Goal: Task Accomplishment & Management: Use online tool/utility

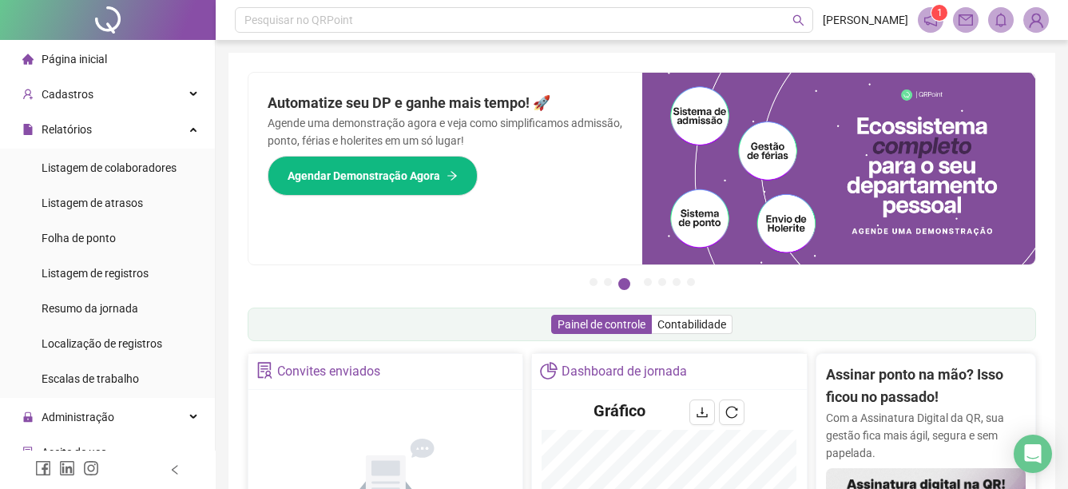
scroll to position [320, 0]
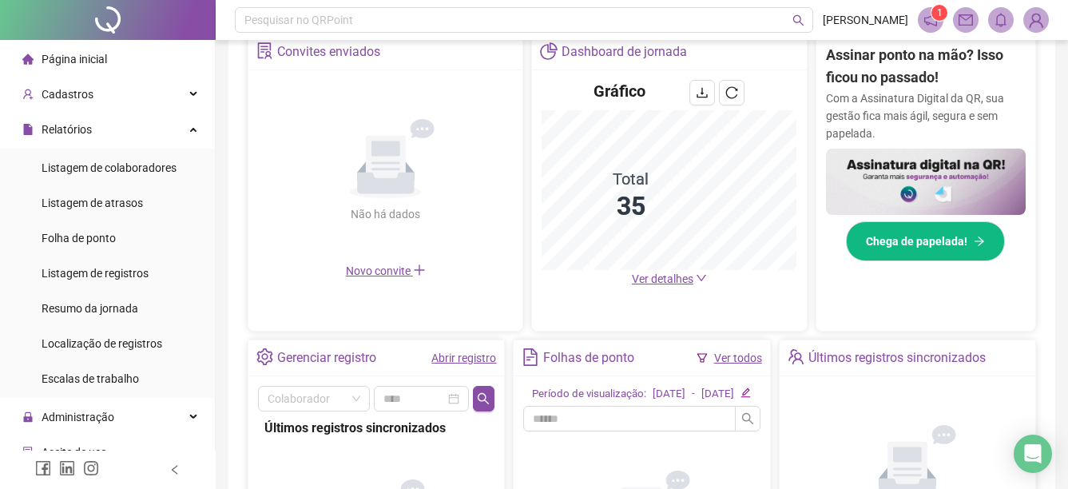
click at [680, 281] on span "Ver detalhes" at bounding box center [663, 278] width 62 height 13
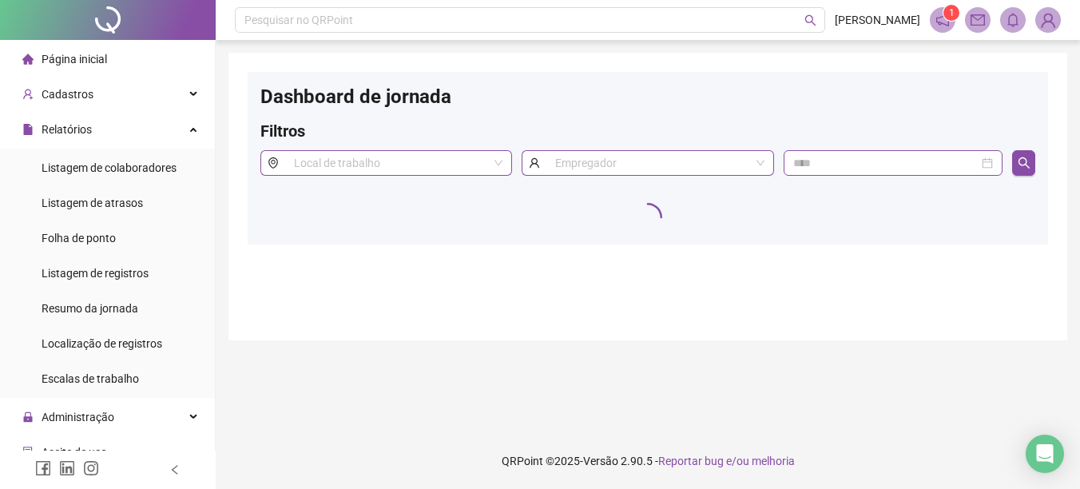
click at [952, 18] on span "1" at bounding box center [952, 12] width 6 height 11
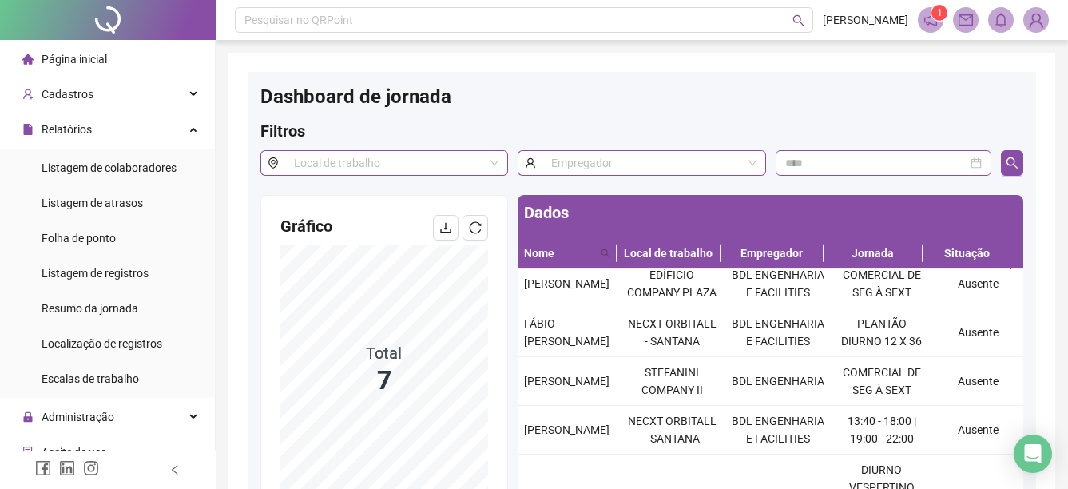
click at [91, 56] on span "Página inicial" at bounding box center [75, 59] width 66 height 13
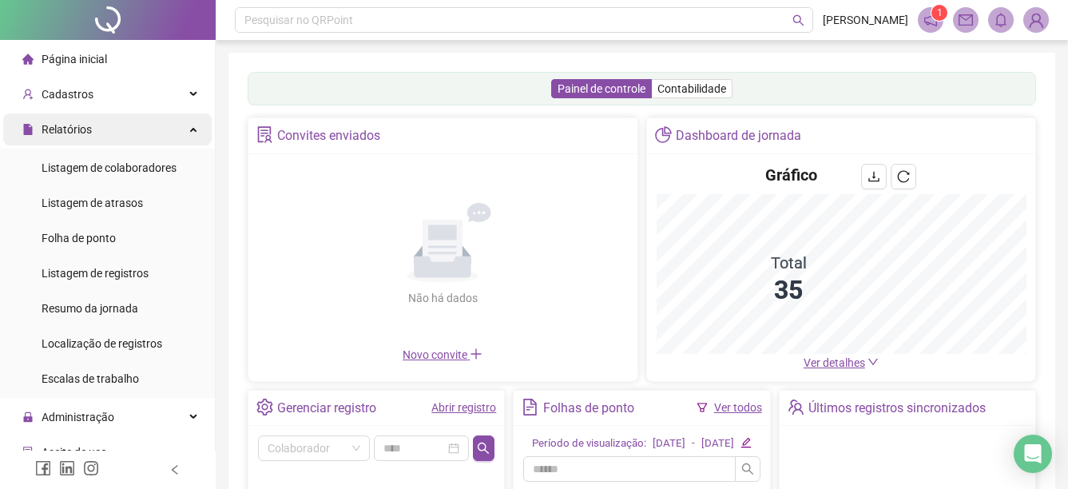
click at [174, 129] on div "Relatórios" at bounding box center [107, 129] width 209 height 32
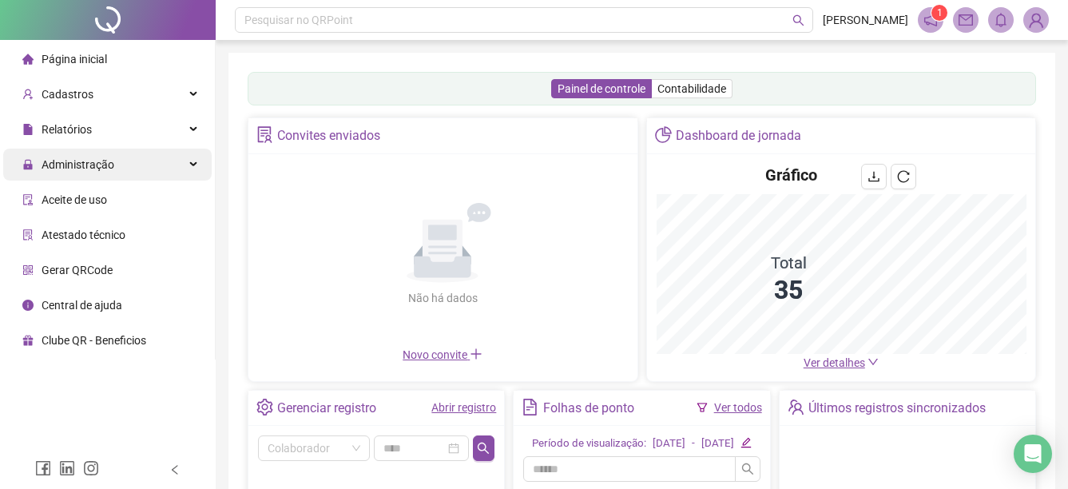
click at [117, 161] on div "Administração" at bounding box center [107, 165] width 209 height 32
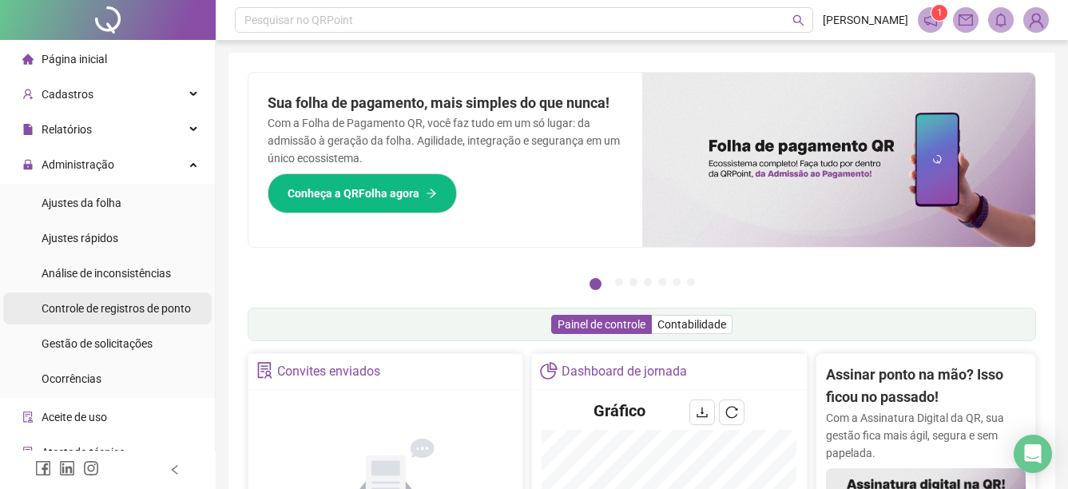
click at [84, 304] on span "Controle de registros de ponto" at bounding box center [116, 308] width 149 height 13
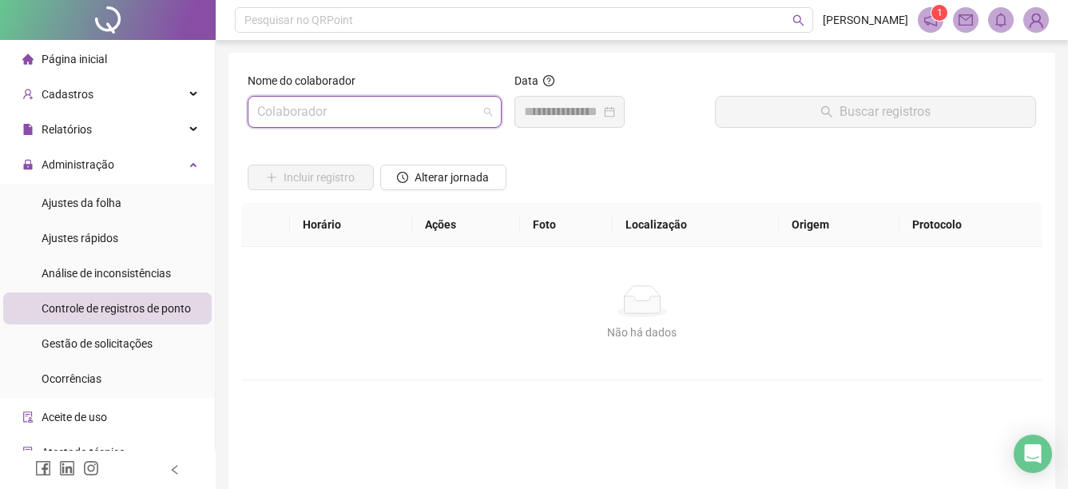
click at [438, 104] on input "search" at bounding box center [367, 112] width 221 height 30
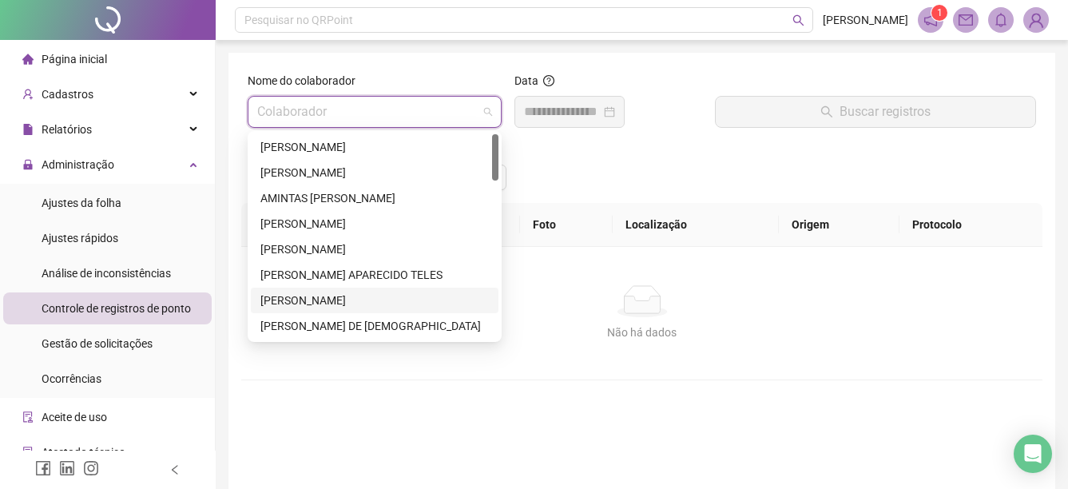
scroll to position [160, 0]
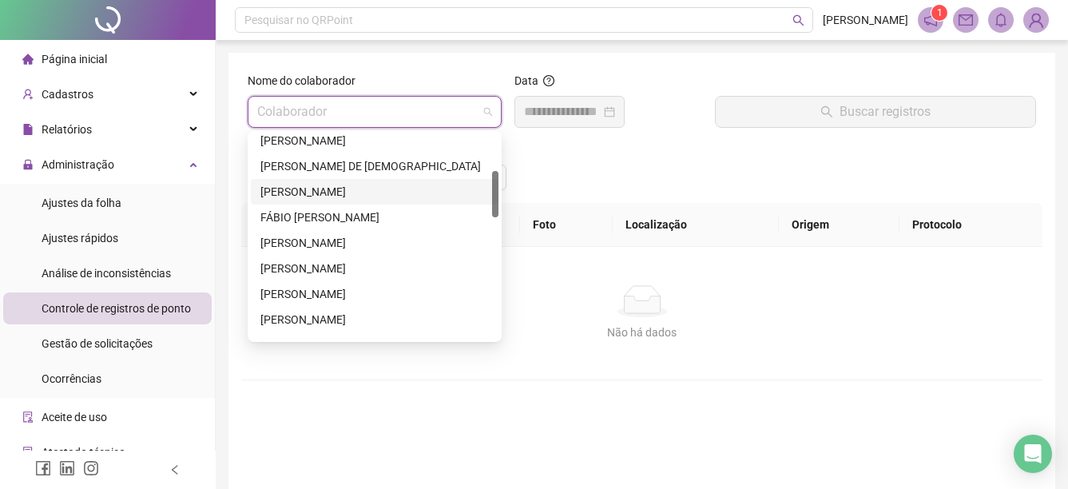
click at [323, 184] on div "[PERSON_NAME]" at bounding box center [374, 192] width 229 height 18
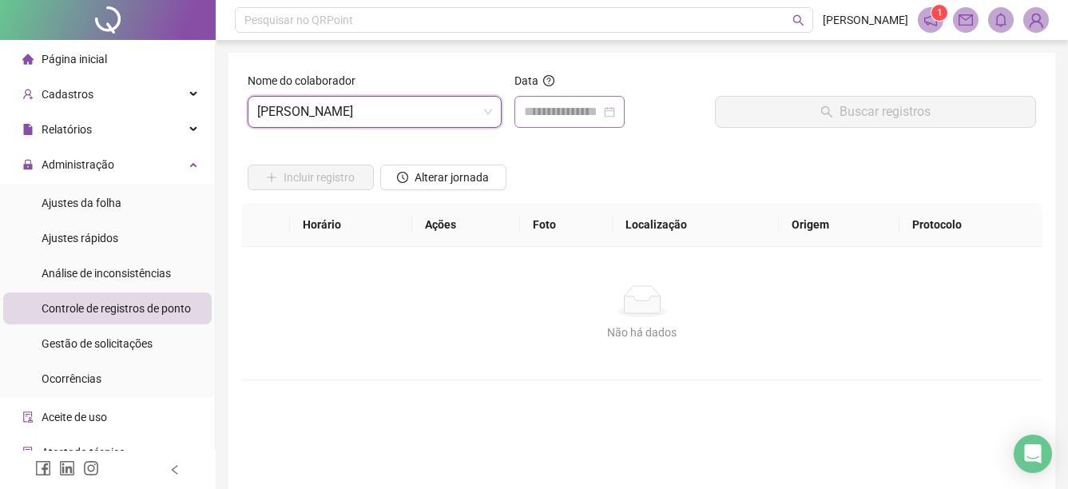
click at [582, 121] on div at bounding box center [570, 112] width 110 height 32
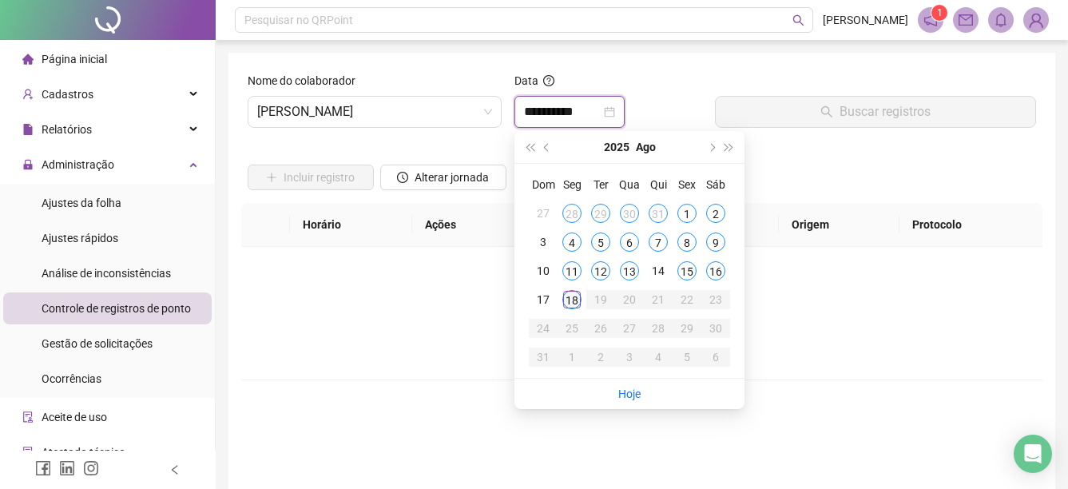
type input "**********"
click at [576, 300] on div "18" at bounding box center [572, 299] width 19 height 19
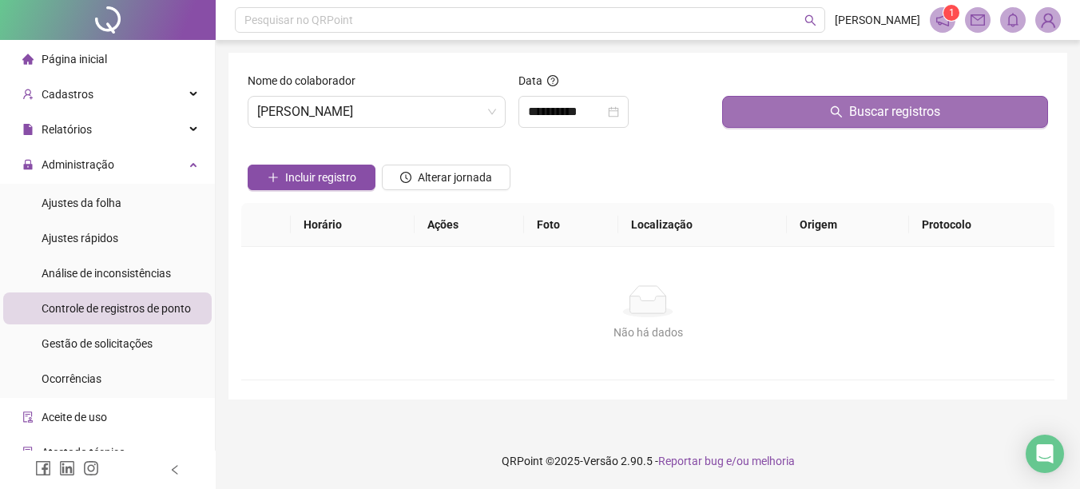
click at [895, 110] on span "Buscar registros" at bounding box center [894, 111] width 91 height 19
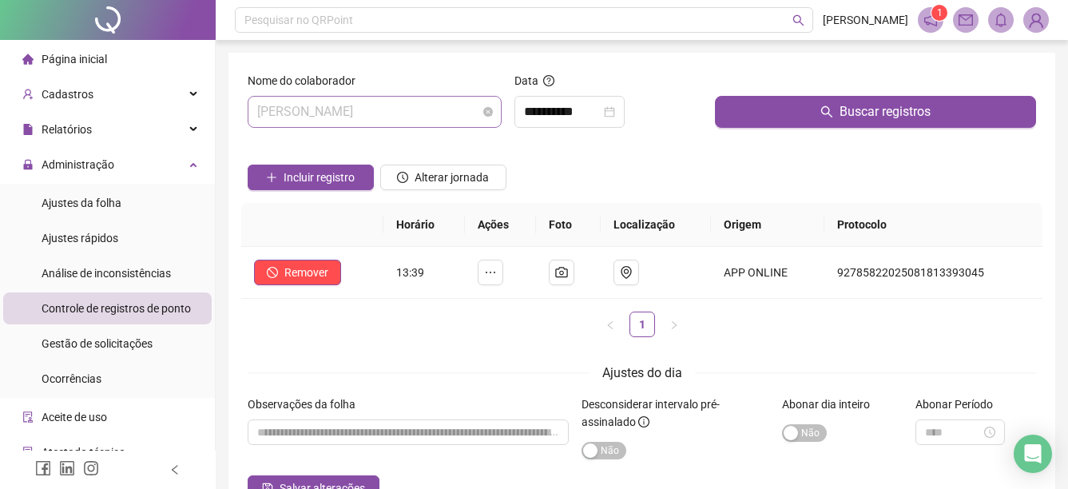
click at [447, 116] on span "[PERSON_NAME]" at bounding box center [374, 112] width 235 height 30
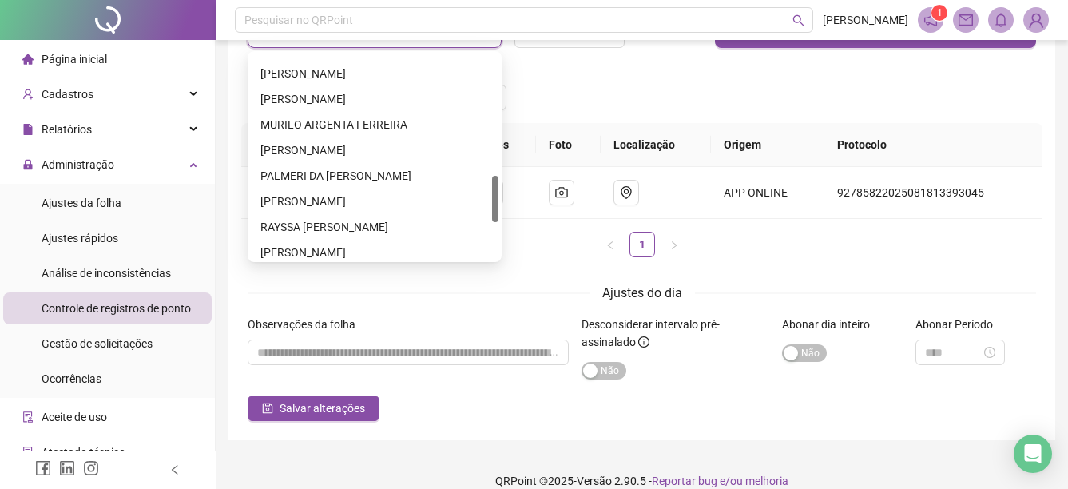
scroll to position [451, 0]
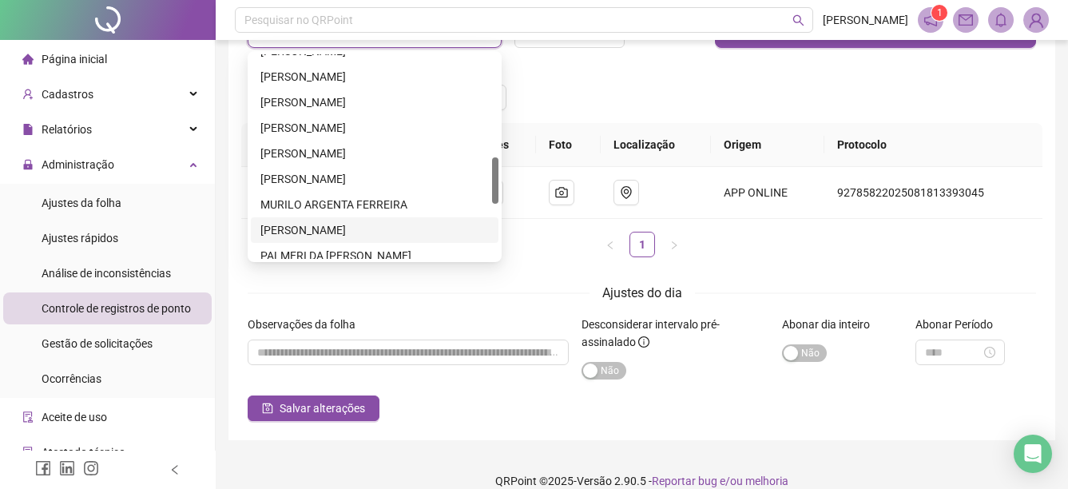
click at [327, 223] on div "[PERSON_NAME]" at bounding box center [374, 230] width 229 height 18
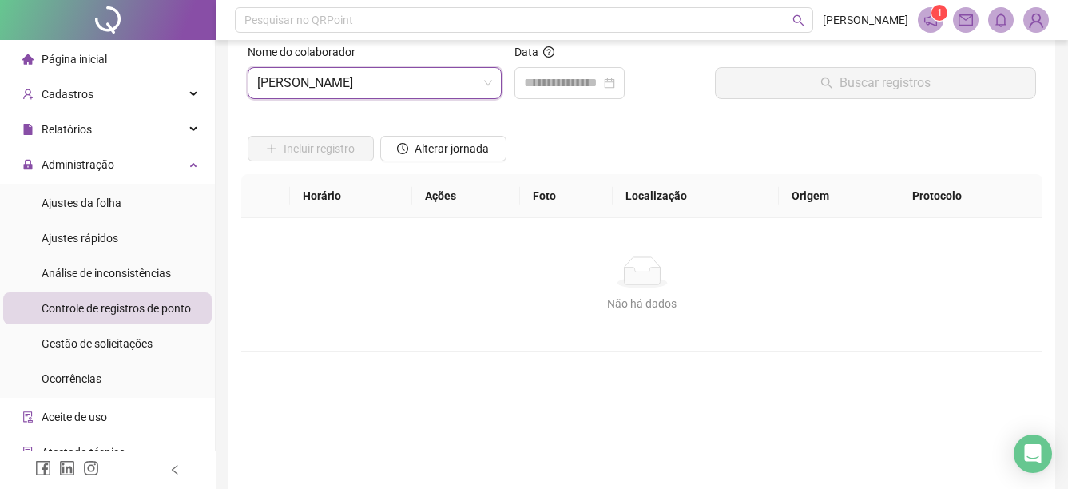
scroll to position [0, 0]
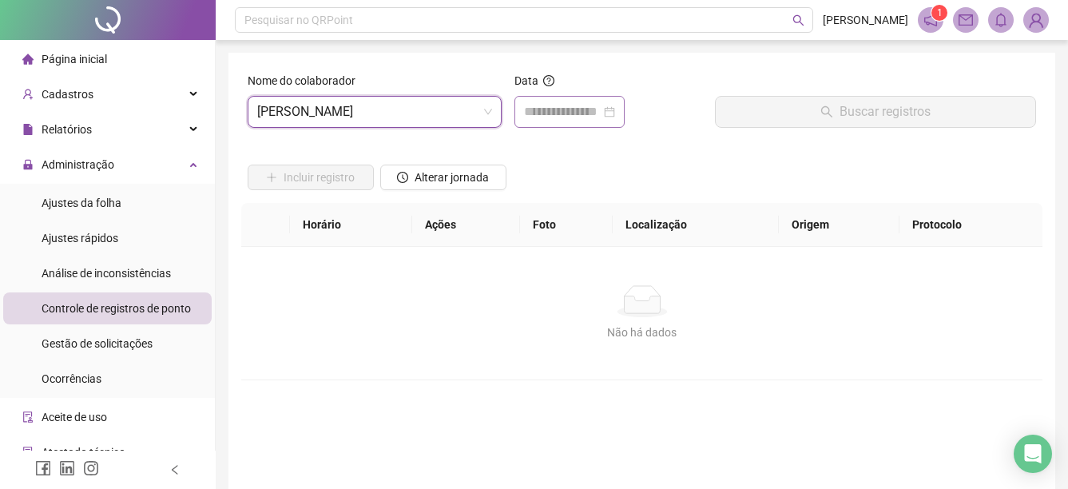
click at [589, 125] on div at bounding box center [570, 112] width 110 height 32
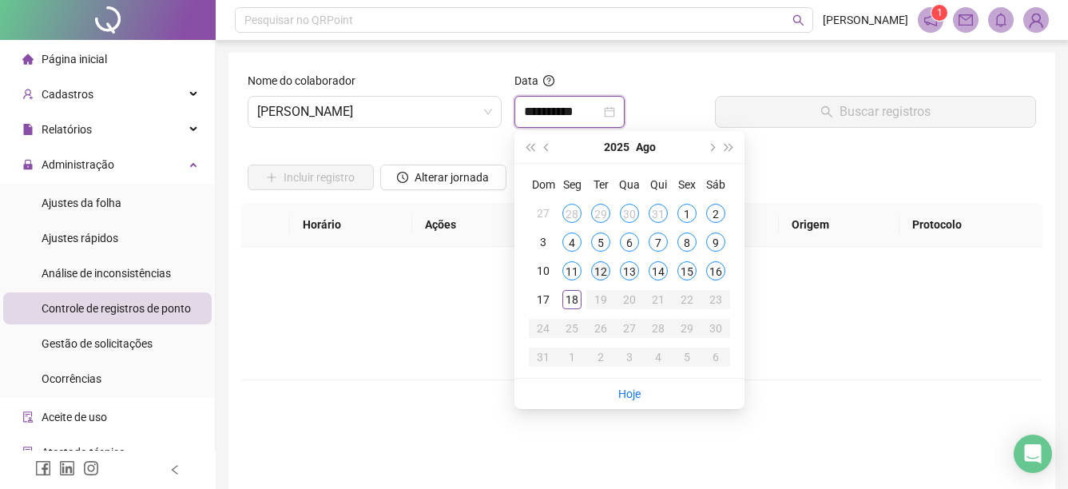
type input "**********"
click at [574, 292] on div "18" at bounding box center [572, 299] width 19 height 19
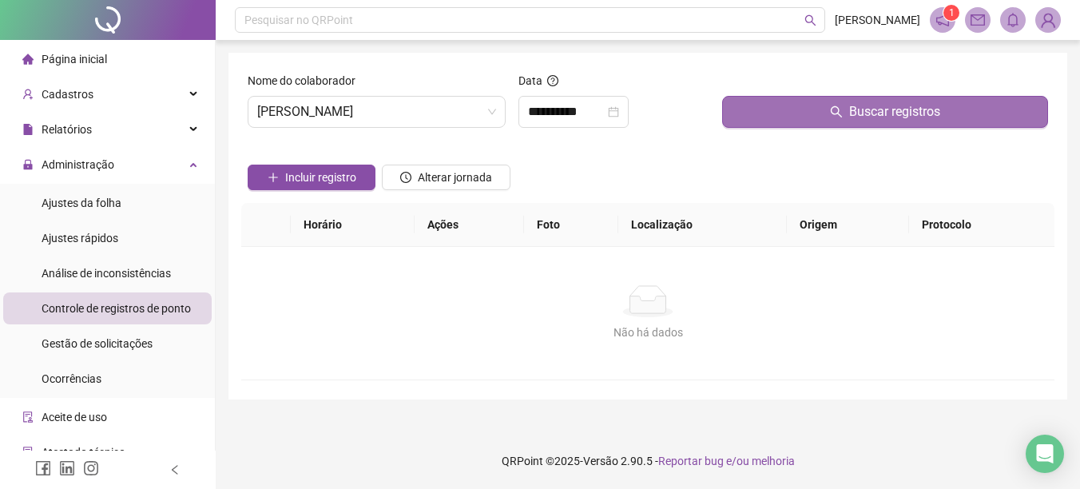
drag, startPoint x: 893, startPoint y: 113, endPoint x: 876, endPoint y: 111, distance: 17.7
click at [893, 113] on span "Buscar registros" at bounding box center [894, 111] width 91 height 19
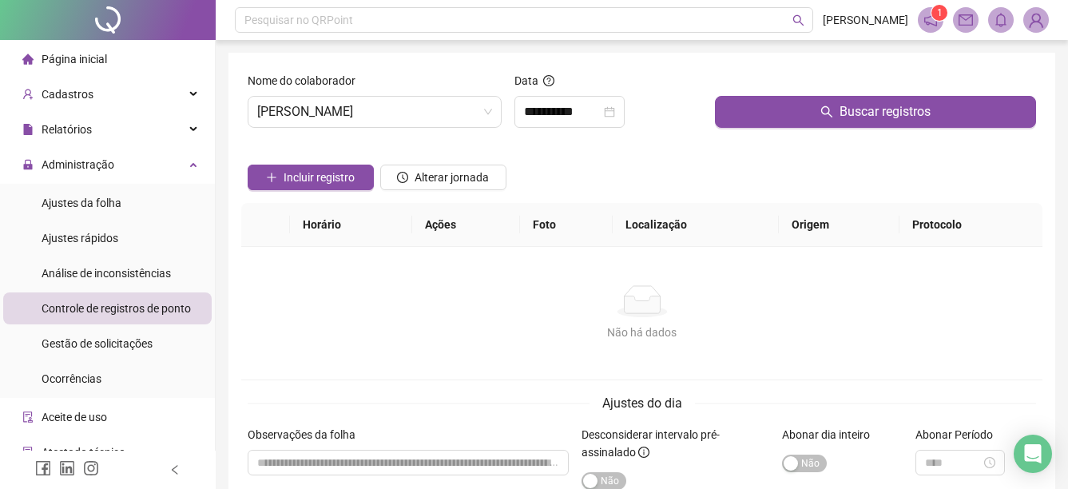
click at [47, 12] on div at bounding box center [108, 20] width 216 height 40
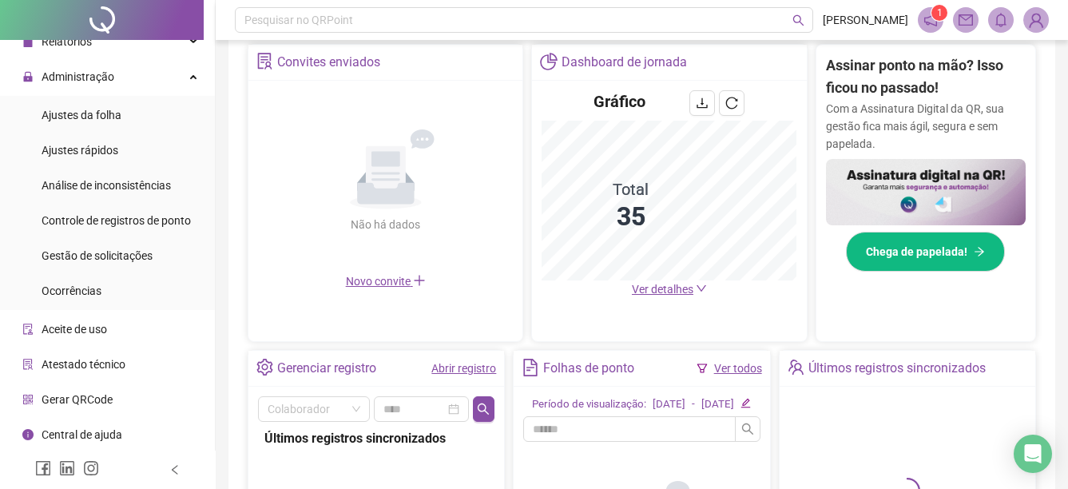
scroll to position [320, 0]
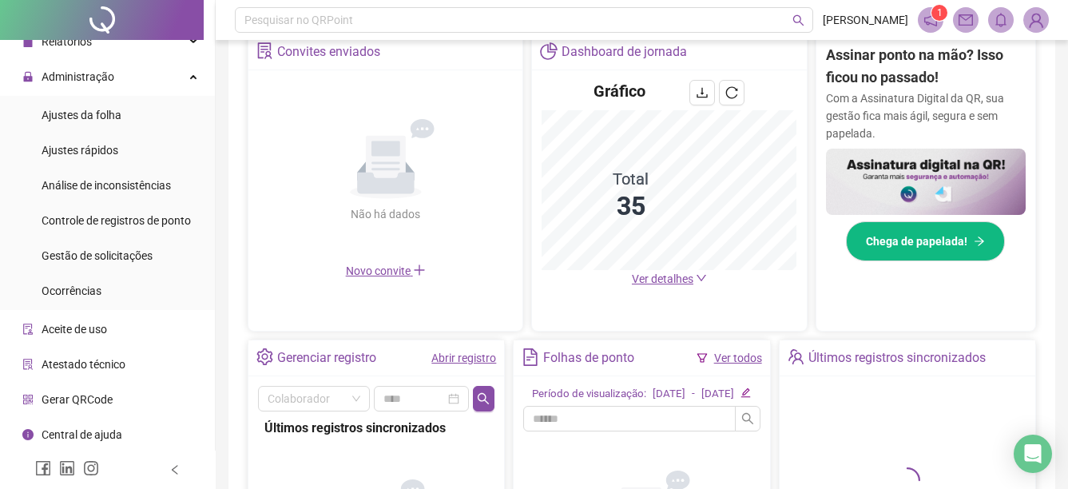
click at [691, 286] on span "Ver detalhes" at bounding box center [669, 279] width 75 height 18
click at [696, 274] on icon "down" at bounding box center [701, 277] width 11 height 11
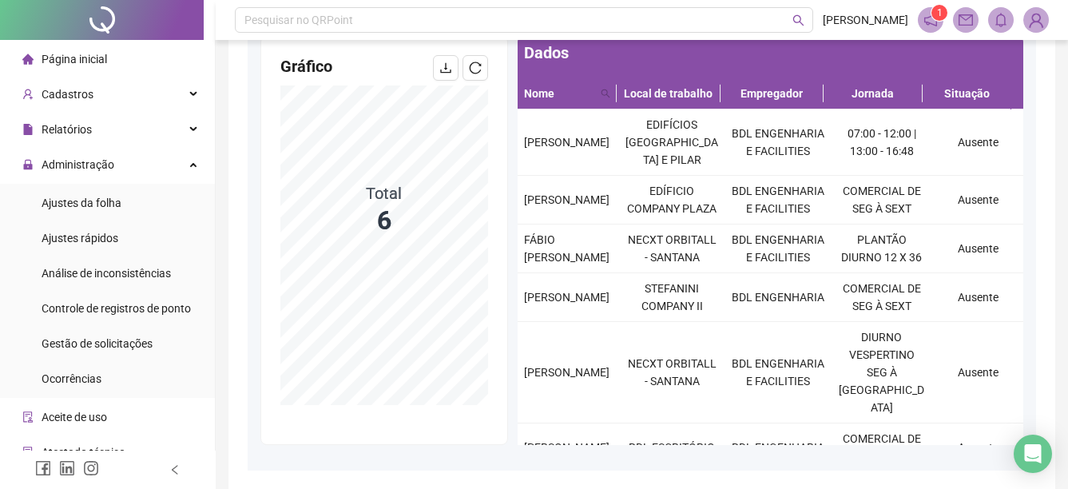
click at [40, 56] on div "Página inicial" at bounding box center [64, 59] width 85 height 32
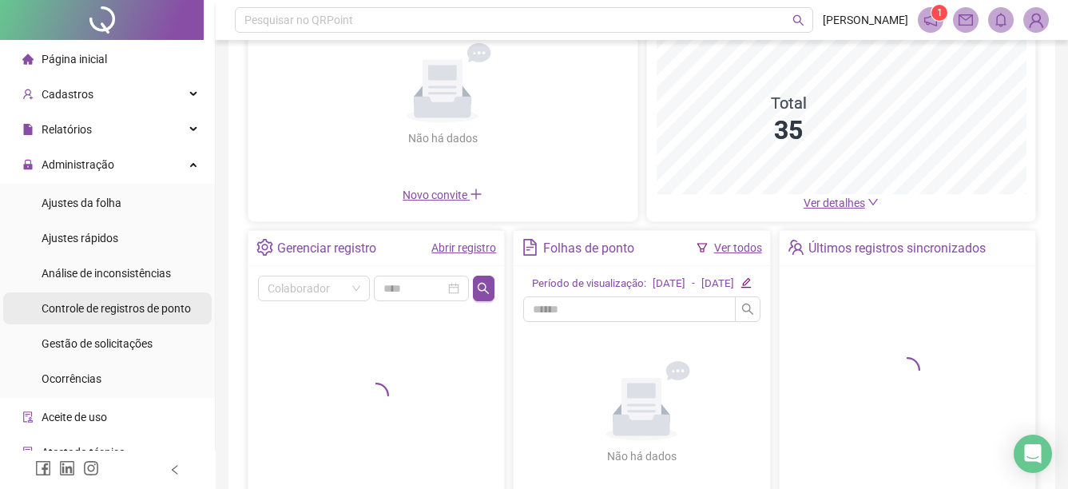
click at [93, 313] on span "Controle de registros de ponto" at bounding box center [116, 308] width 149 height 13
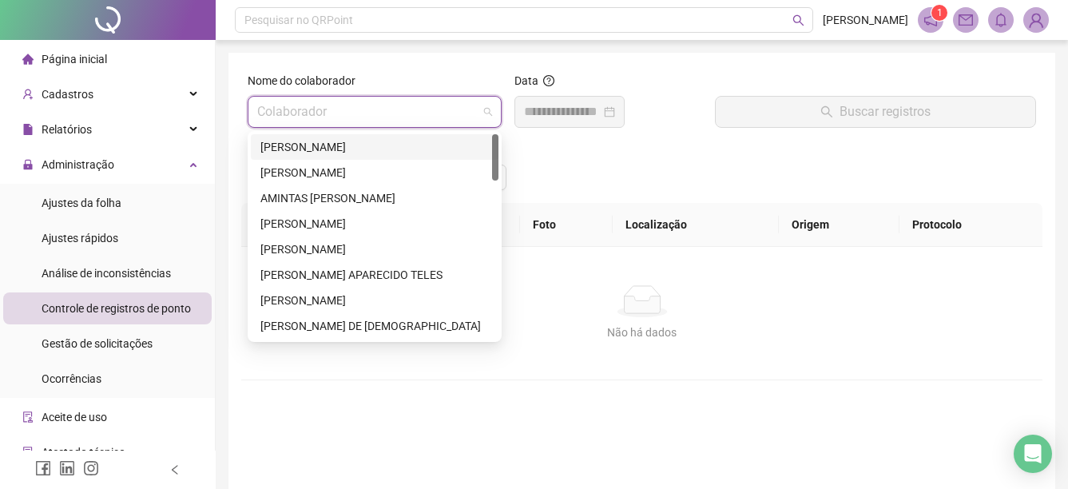
click at [392, 117] on input "search" at bounding box center [367, 112] width 221 height 30
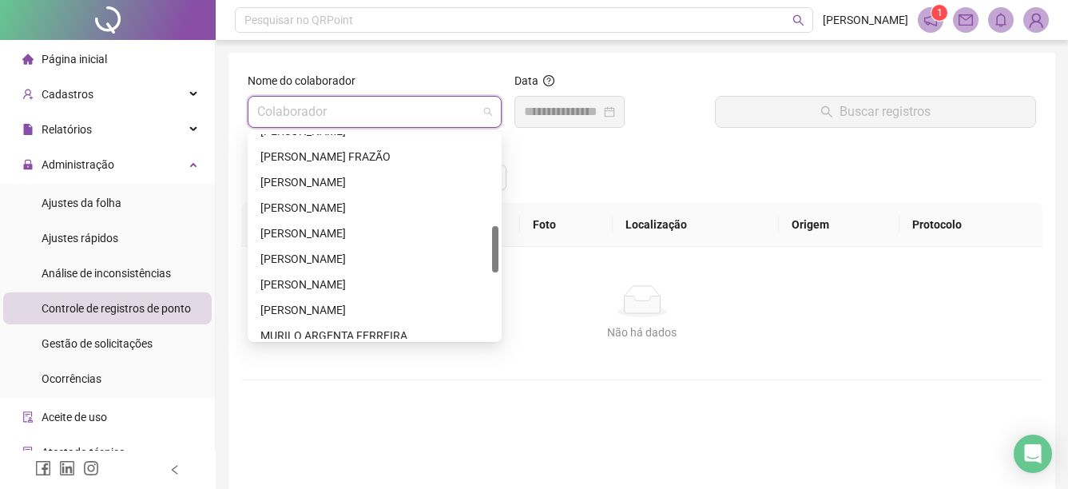
scroll to position [479, 0]
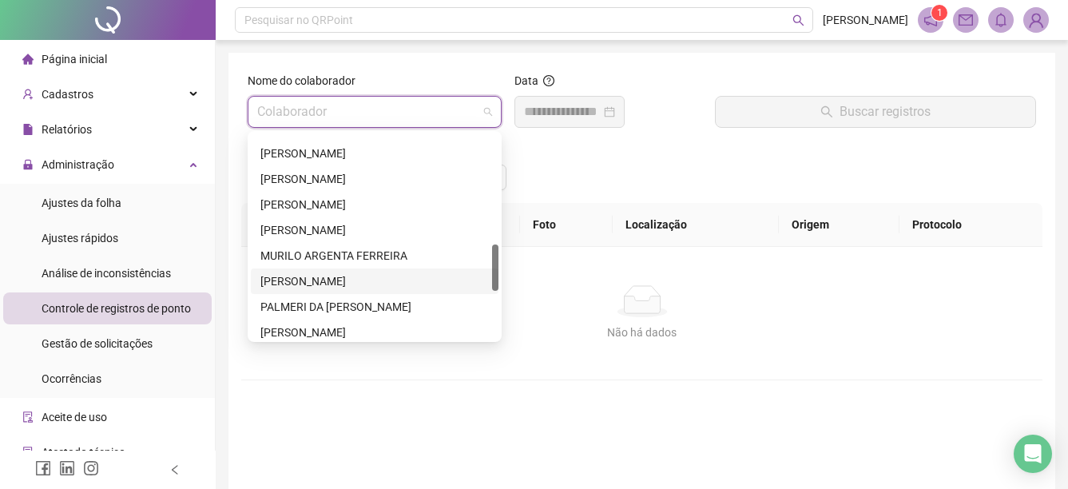
click at [332, 280] on div "[PERSON_NAME]" at bounding box center [374, 281] width 229 height 18
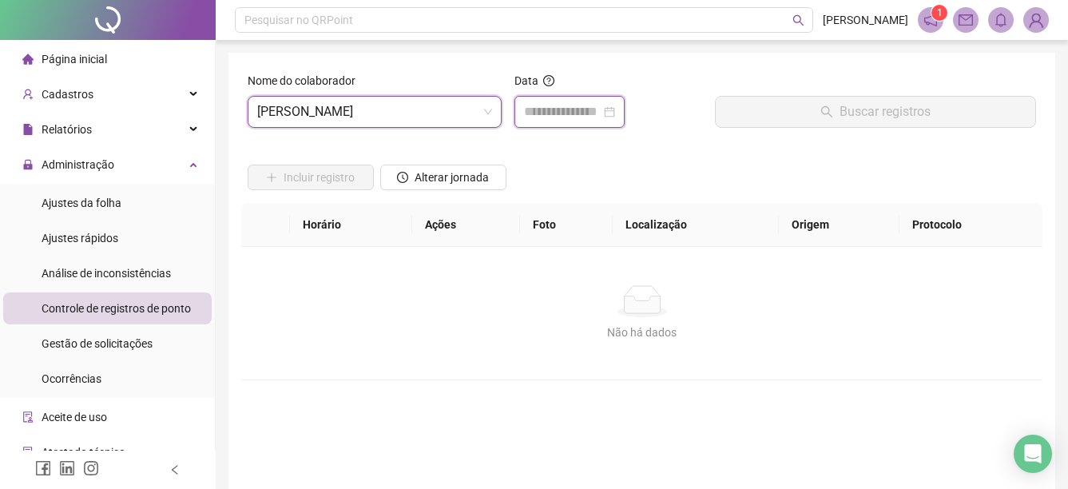
click at [597, 113] on input at bounding box center [562, 111] width 77 height 19
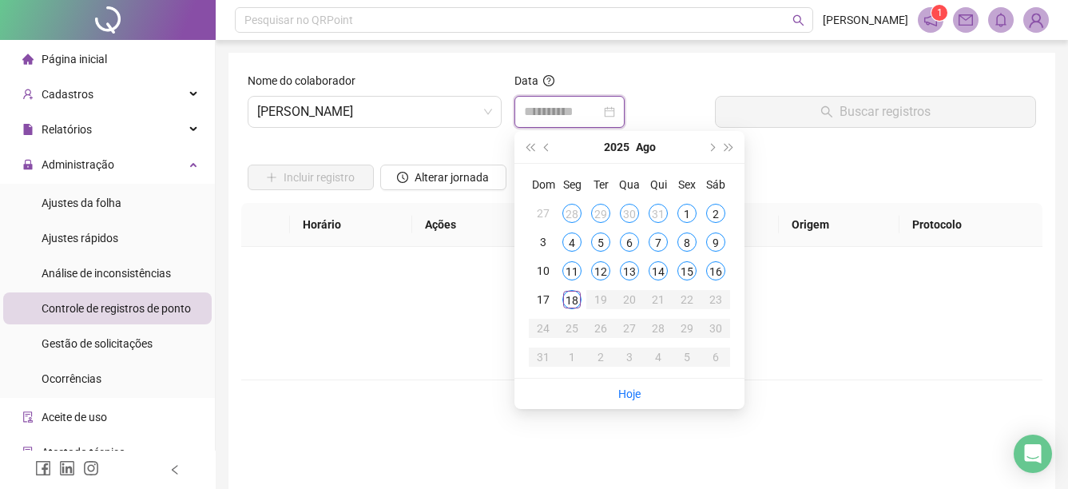
type input "**********"
click at [573, 300] on div "18" at bounding box center [572, 299] width 19 height 19
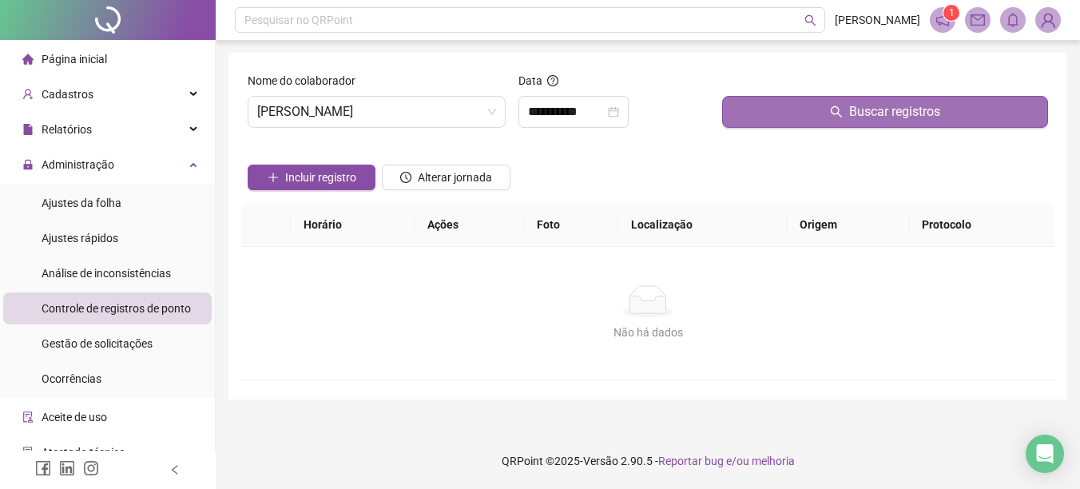
click at [789, 115] on button "Buscar registros" at bounding box center [885, 112] width 326 height 32
